Goal: Transaction & Acquisition: Purchase product/service

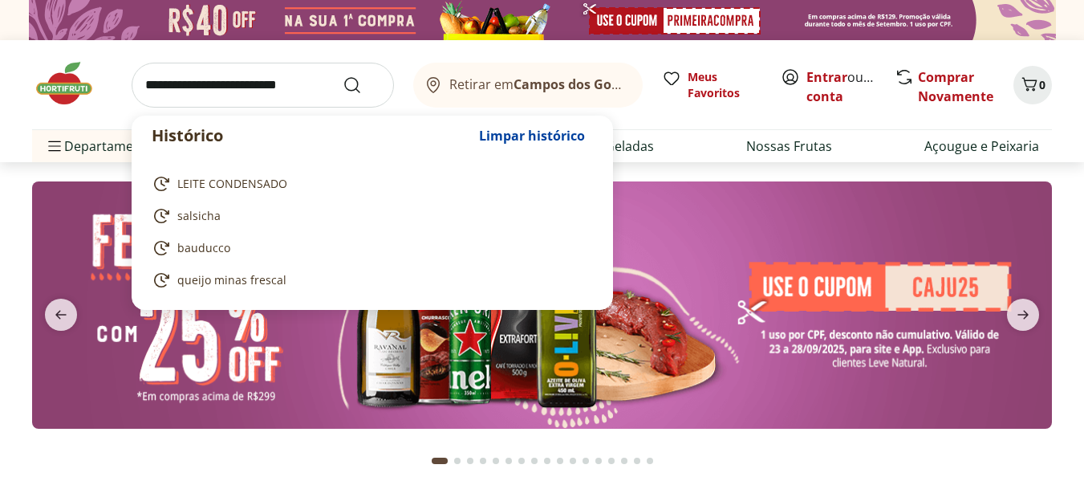
click at [283, 86] on input "search" at bounding box center [263, 85] width 262 height 45
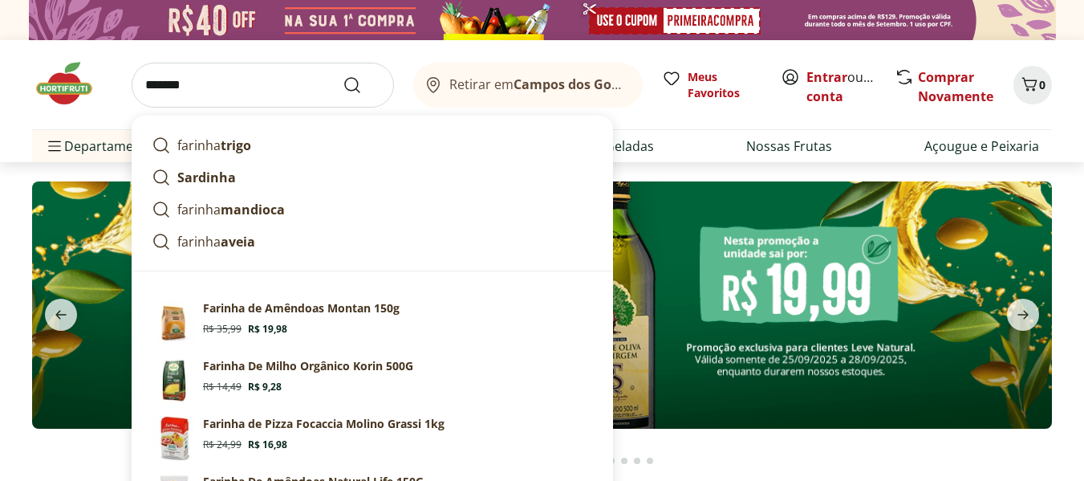
type input "*******"
click at [343, 75] on button "Submit Search" at bounding box center [362, 84] width 39 height 19
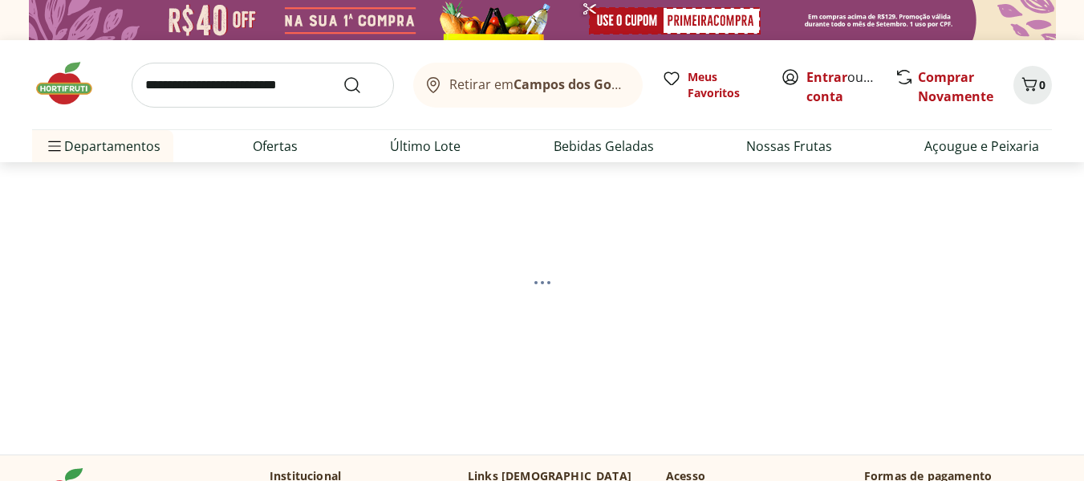
select select "**********"
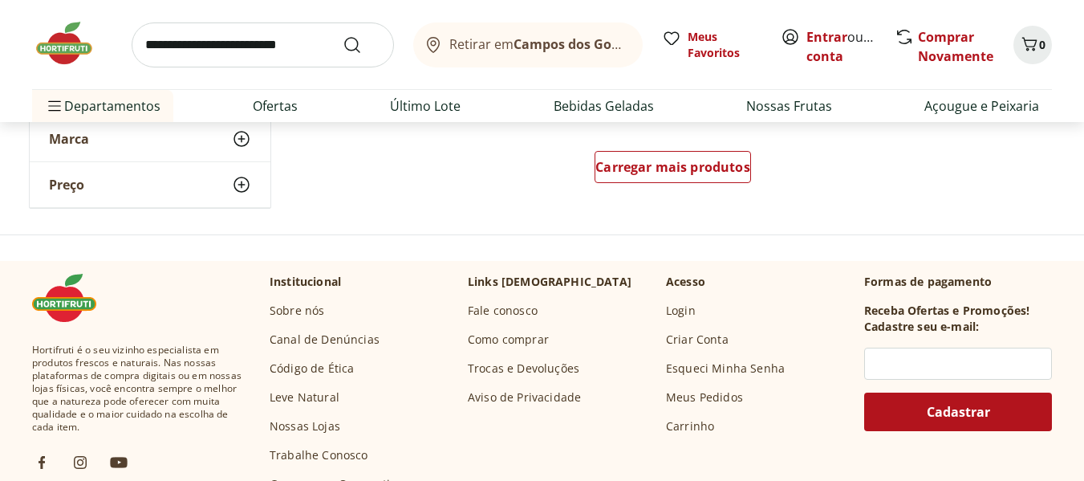
scroll to position [1252, 0]
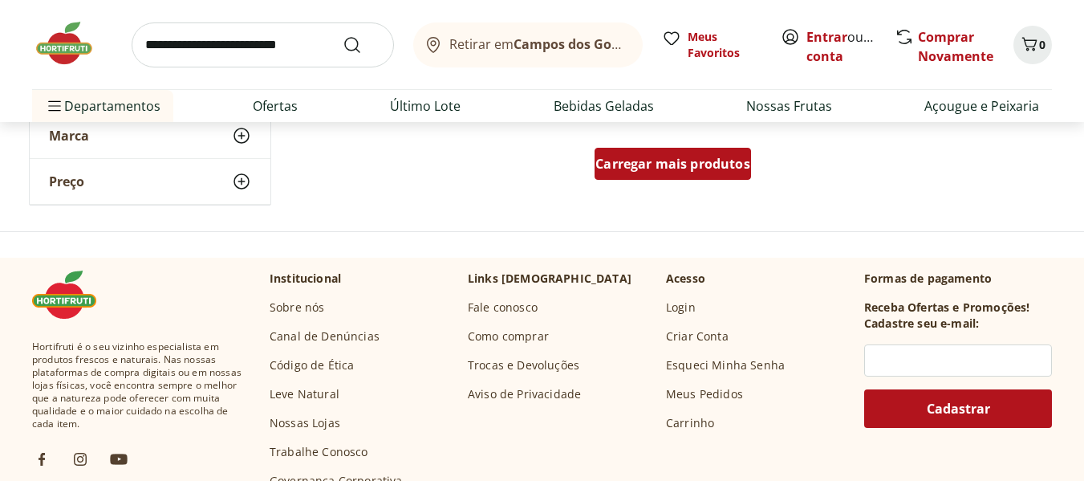
click at [675, 165] on span "Carregar mais produtos" at bounding box center [672, 163] width 155 height 13
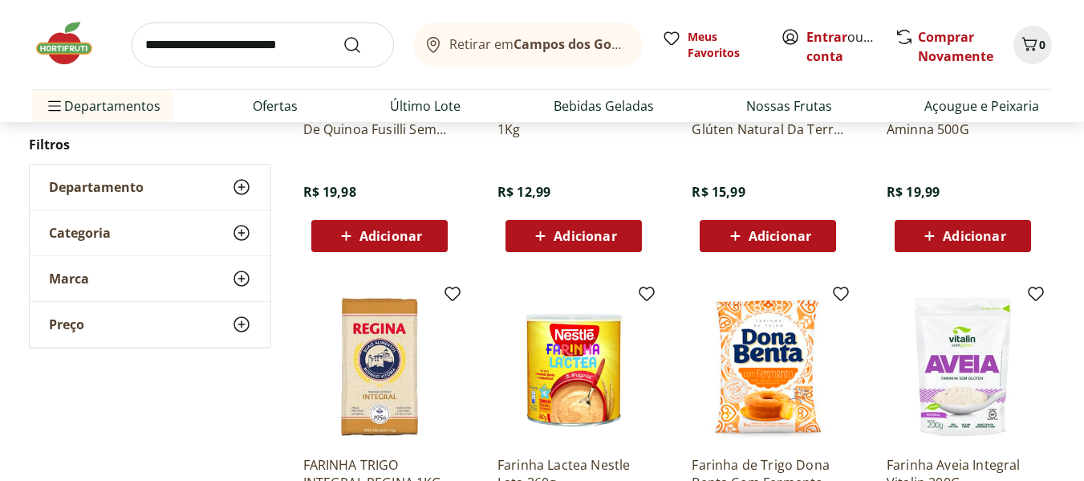
scroll to position [1958, 0]
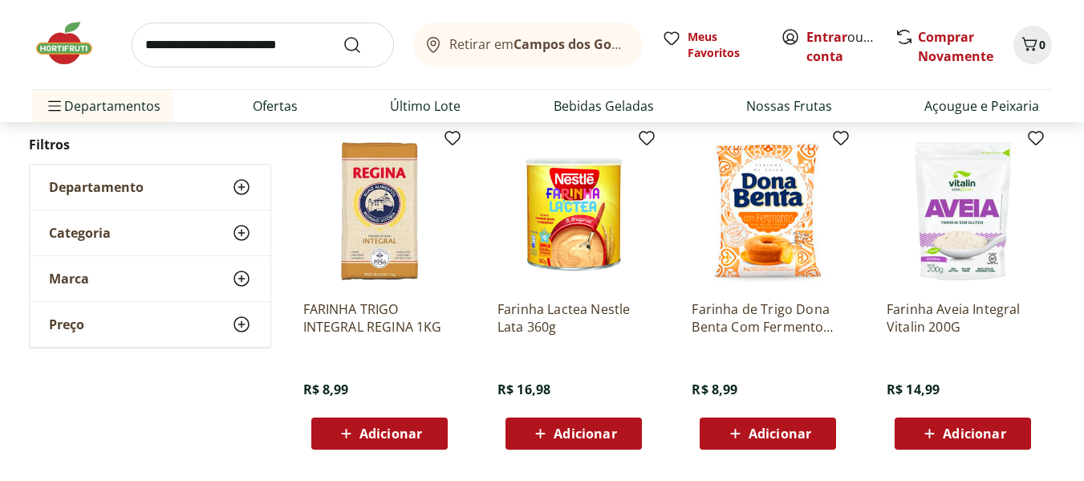
click at [751, 189] on img at bounding box center [768, 211] width 152 height 152
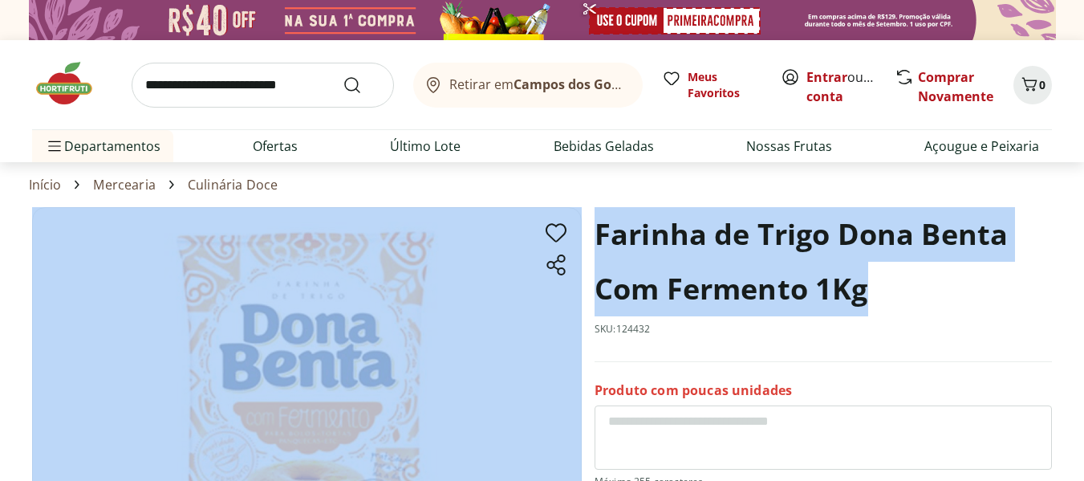
drag, startPoint x: 882, startPoint y: 299, endPoint x: 572, endPoint y: 237, distance: 316.0
click at [572, 237] on section "Farinha de Trigo Dona Benta Com Fermento 1Kg SKU: 124432 Produto com poucas uni…" at bounding box center [542, 475] width 1020 height 536
copy section "Farinha de Trigo Dona Benta Com Fermento 1Kg"
